Goal: Navigation & Orientation: Understand site structure

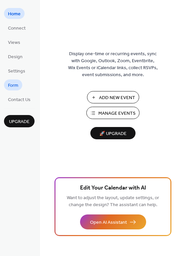
click at [10, 88] on span "Form" at bounding box center [13, 85] width 10 height 7
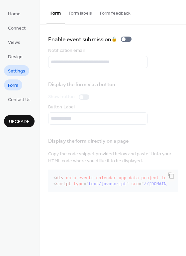
click at [15, 71] on span "Settings" at bounding box center [16, 71] width 17 height 7
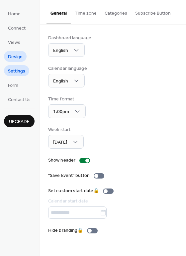
click at [14, 59] on span "Design" at bounding box center [15, 57] width 15 height 7
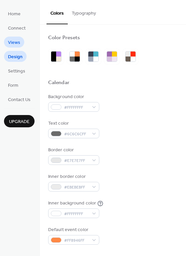
click at [16, 42] on span "Views" at bounding box center [14, 42] width 12 height 7
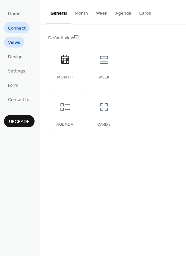
click at [20, 29] on span "Connect" at bounding box center [17, 28] width 18 height 7
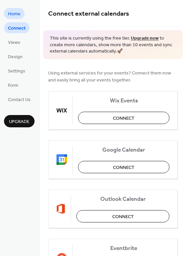
click at [14, 16] on span "Home" at bounding box center [14, 14] width 13 height 7
